Goal: Information Seeking & Learning: Learn about a topic

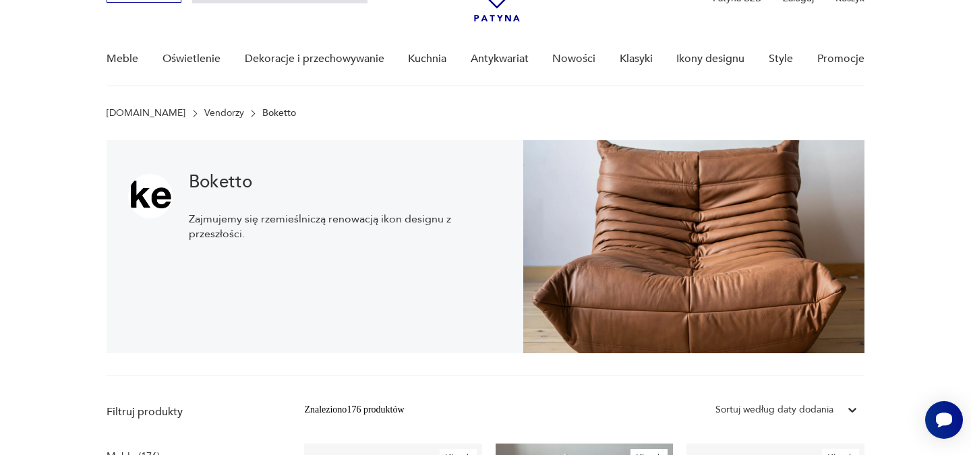
scroll to position [82, 0]
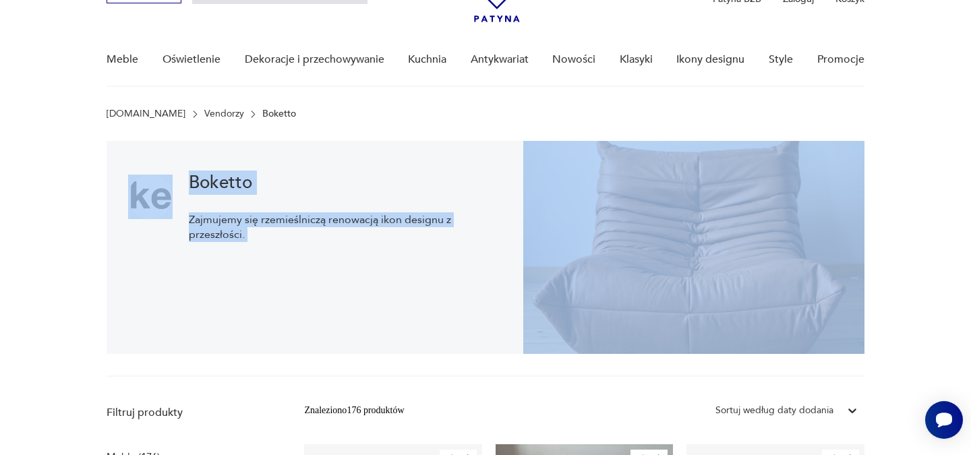
drag, startPoint x: 904, startPoint y: 245, endPoint x: 138, endPoint y: 205, distance: 767.2
click at [138, 205] on section "Boketto Zajmujemy się rzemieślniczą renowacją ikon designu z przeszłości." at bounding box center [485, 259] width 971 height 236
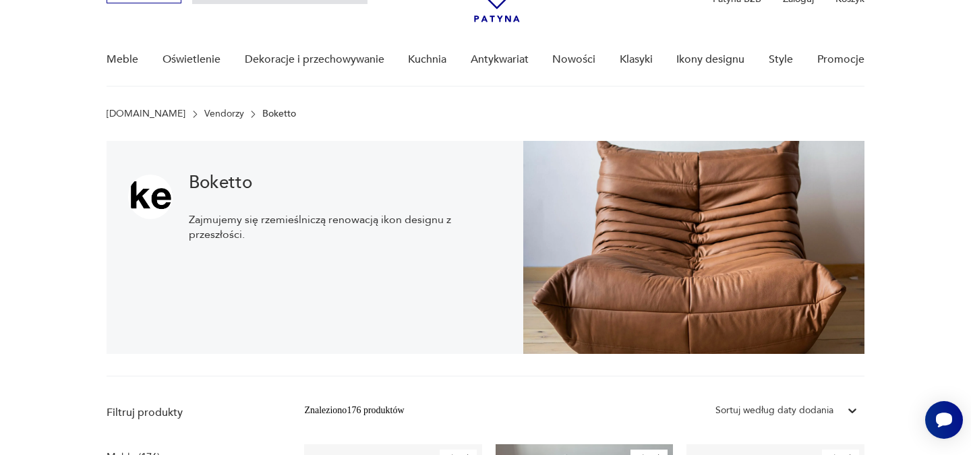
click at [120, 184] on div "Boketto Zajmujemy się rzemieślniczą renowacją ikon designu z przeszłości." at bounding box center [315, 247] width 417 height 213
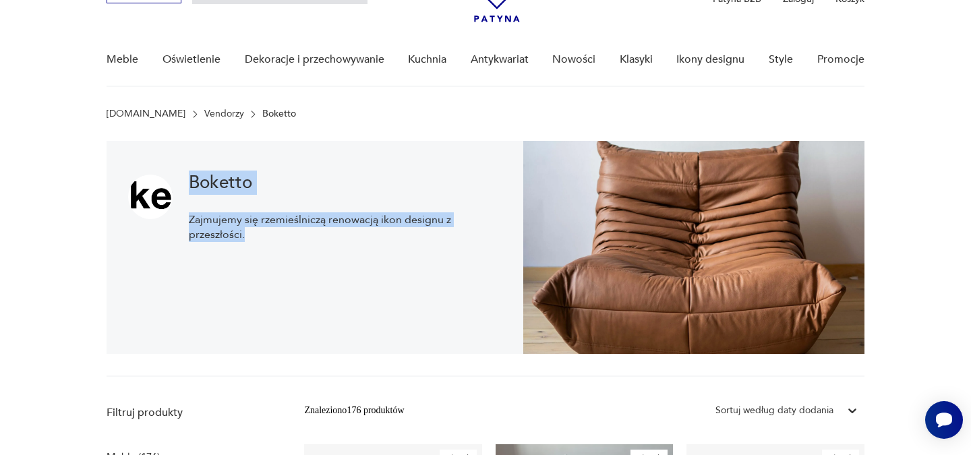
drag, startPoint x: 278, startPoint y: 287, endPoint x: 275, endPoint y: 339, distance: 52.0
click at [275, 339] on div "Boketto Zajmujemy się rzemieślniczą renowacją ikon designu z przeszłości." at bounding box center [315, 247] width 417 height 213
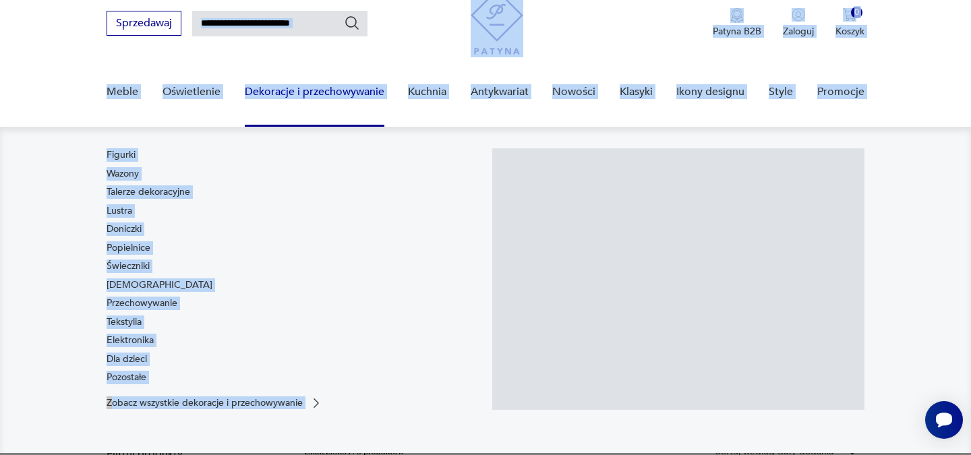
scroll to position [4, 0]
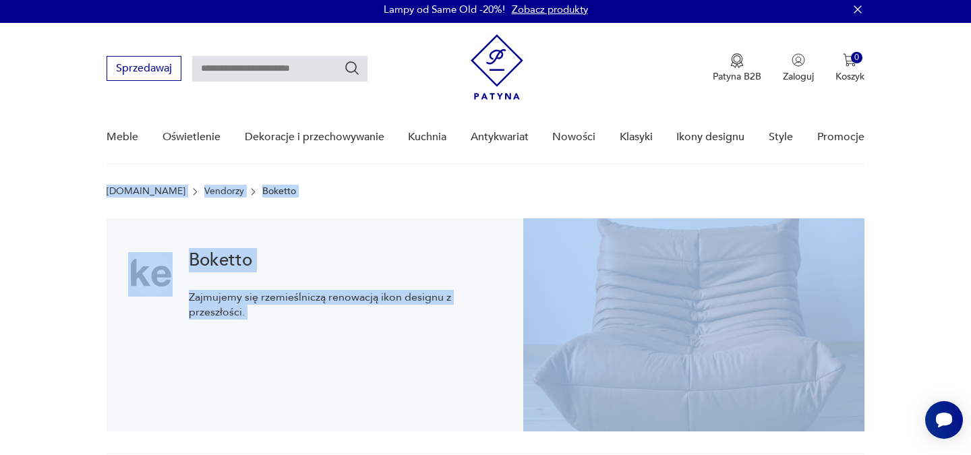
drag, startPoint x: 275, startPoint y: 339, endPoint x: 67, endPoint y: 180, distance: 261.3
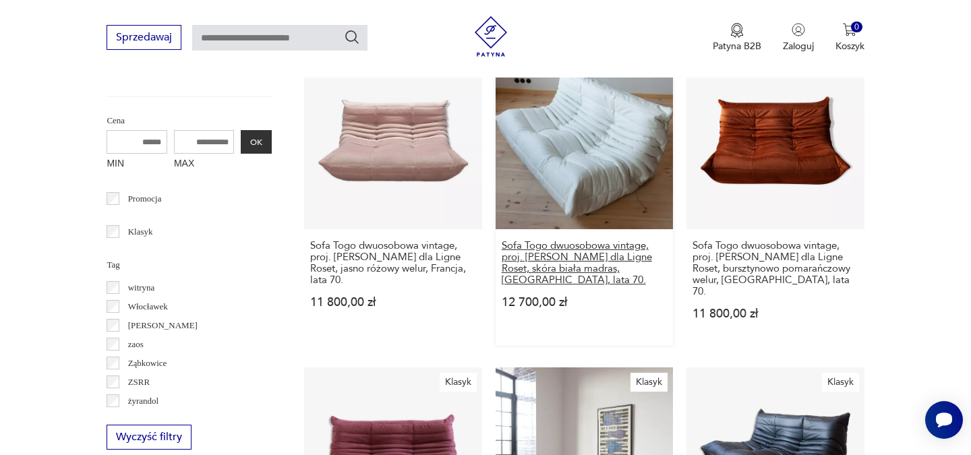
scroll to position [0, 0]
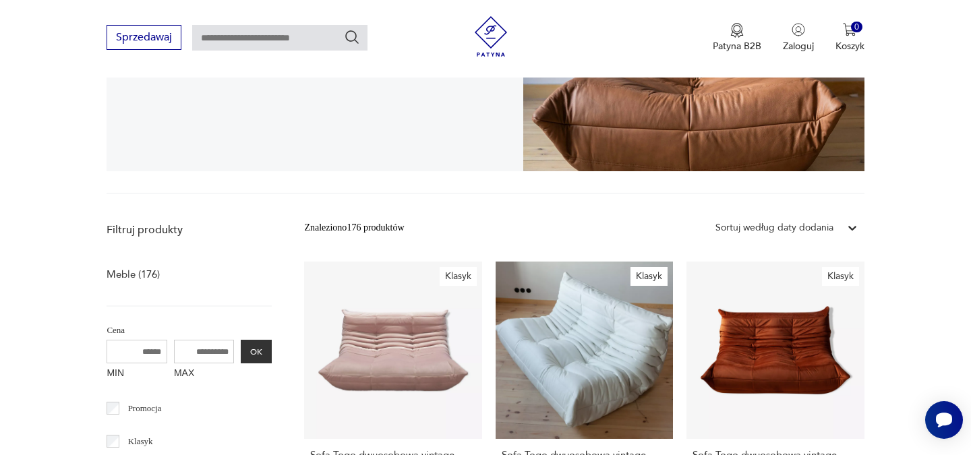
scroll to position [133, 0]
